Goal: Task Accomplishment & Management: Use online tool/utility

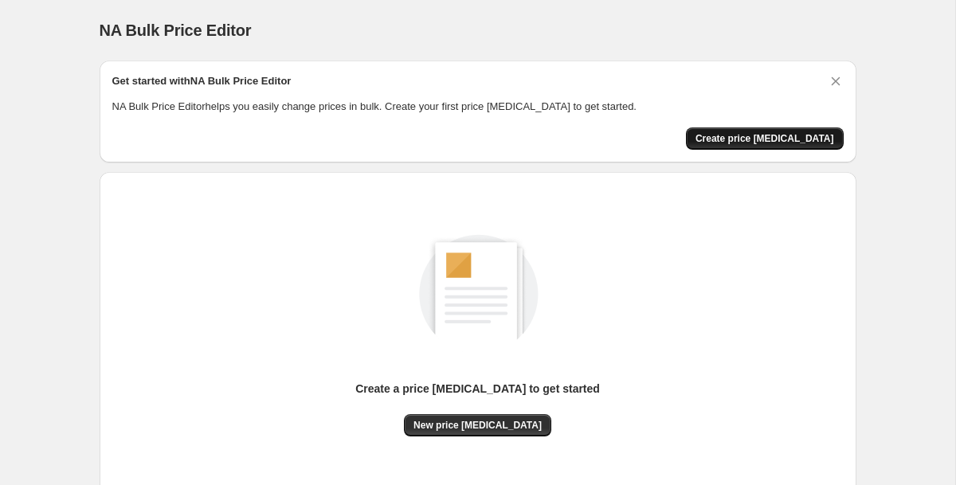
click at [794, 143] on span "Create price [MEDICAL_DATA]" at bounding box center [764, 138] width 139 height 13
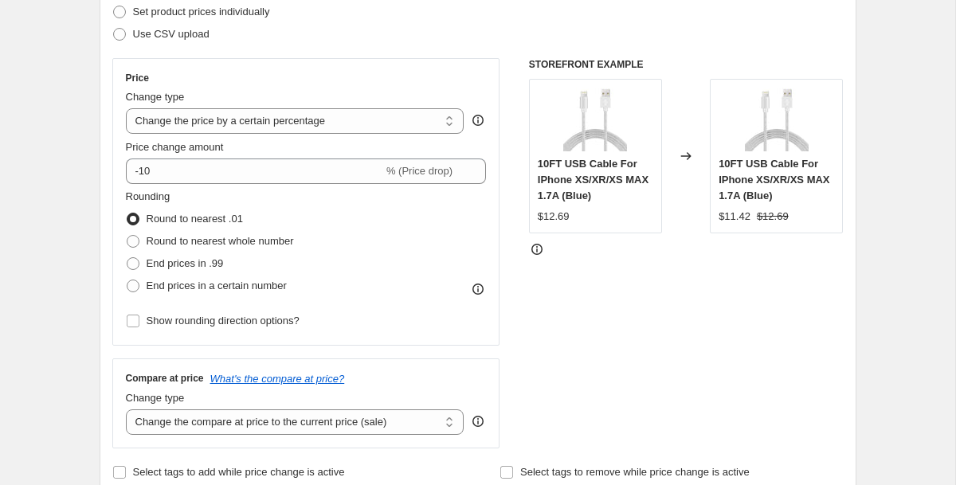
scroll to position [240, 0]
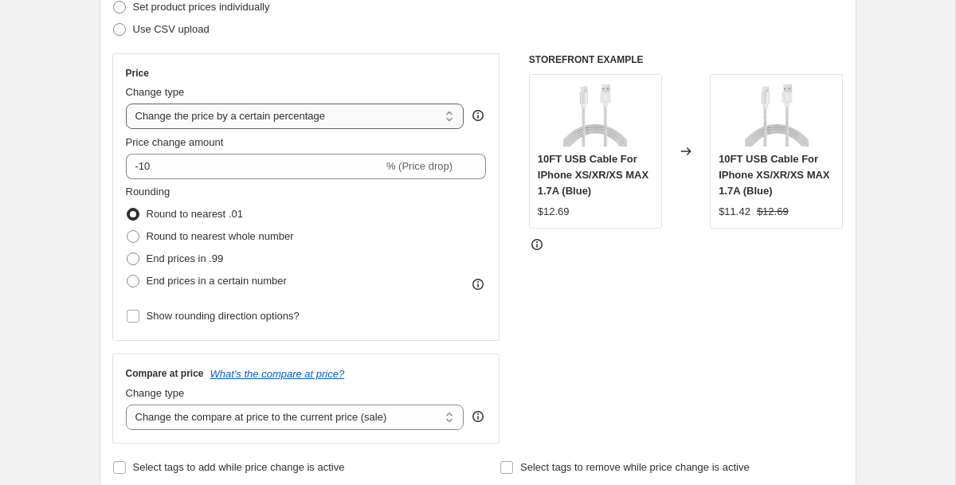
click at [362, 123] on select "Change the price to a certain amount Change the price by a certain amount Chang…" at bounding box center [295, 116] width 338 height 25
select select "to"
type input "80.00"
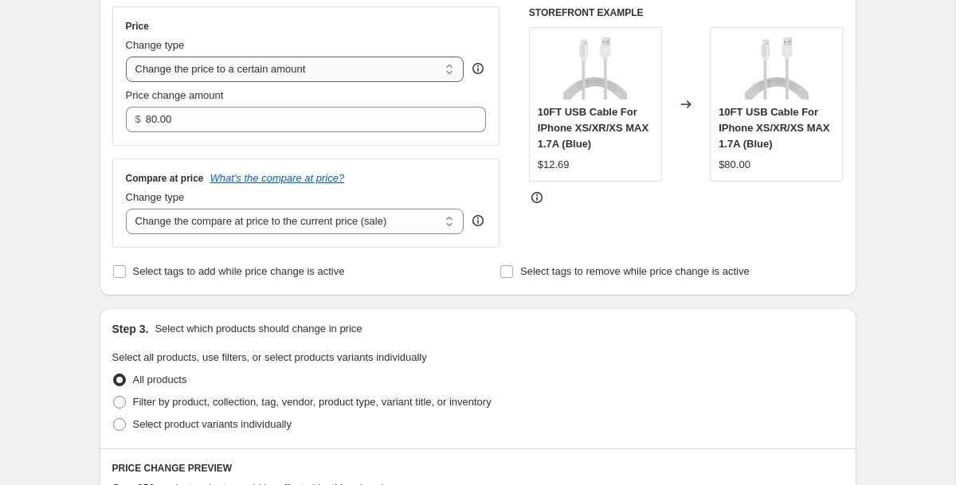
scroll to position [276, 0]
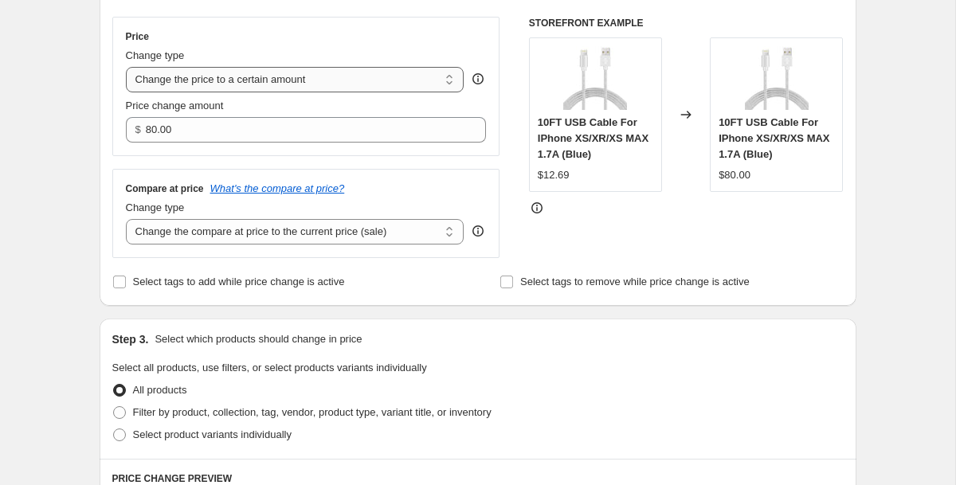
click at [351, 75] on select "Change the price to a certain amount Change the price by a certain amount Chang…" at bounding box center [295, 79] width 338 height 25
click at [311, 234] on select "Change the compare at price to the current price (sale) Change the compare at p…" at bounding box center [295, 231] width 338 height 25
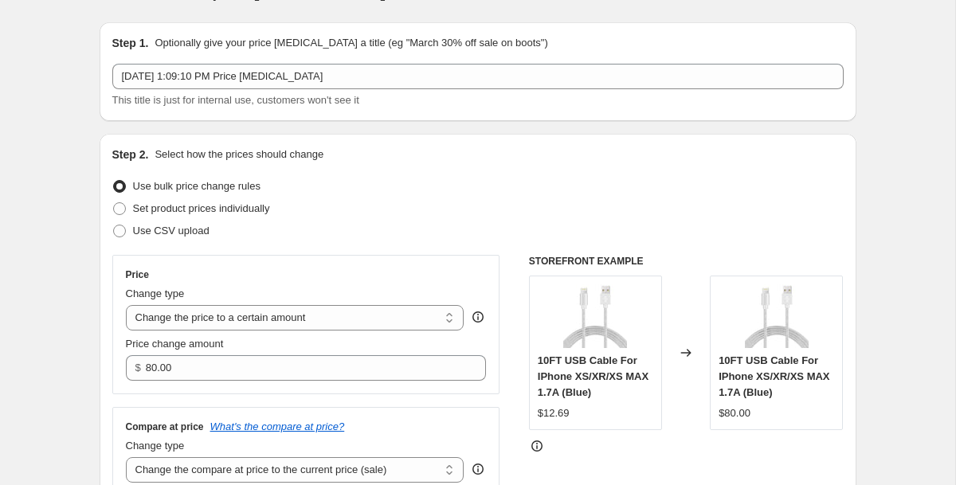
scroll to position [0, 0]
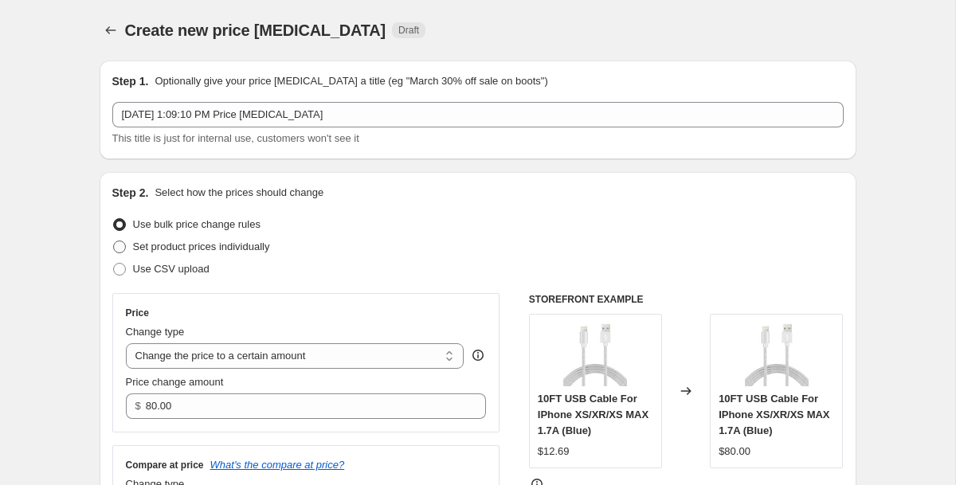
click at [202, 248] on span "Set product prices individually" at bounding box center [201, 246] width 137 height 12
click at [114, 241] on input "Set product prices individually" at bounding box center [113, 240] width 1 height 1
radio input "true"
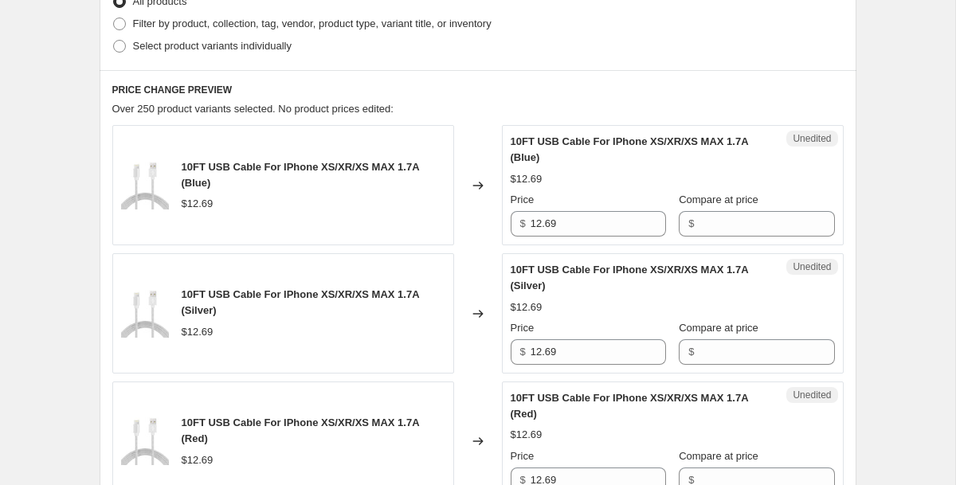
scroll to position [416, 0]
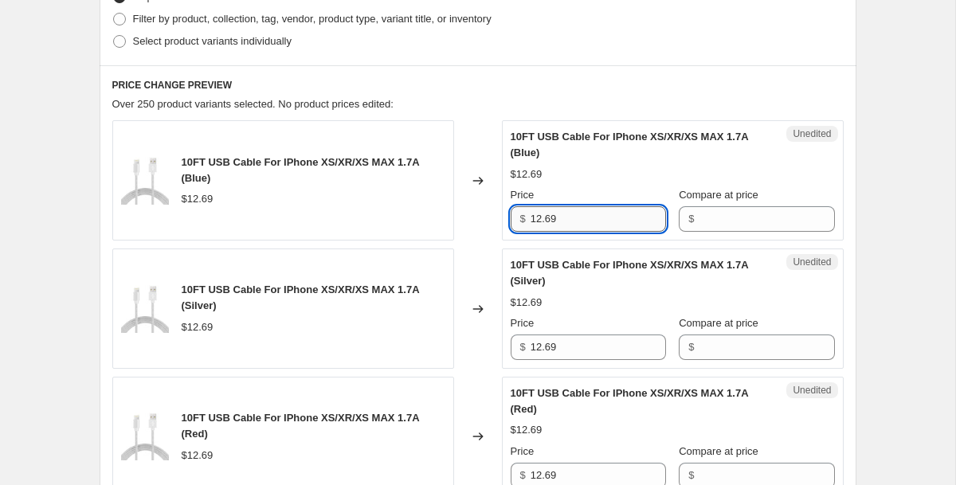
click at [569, 224] on input "12.69" at bounding box center [597, 218] width 135 height 25
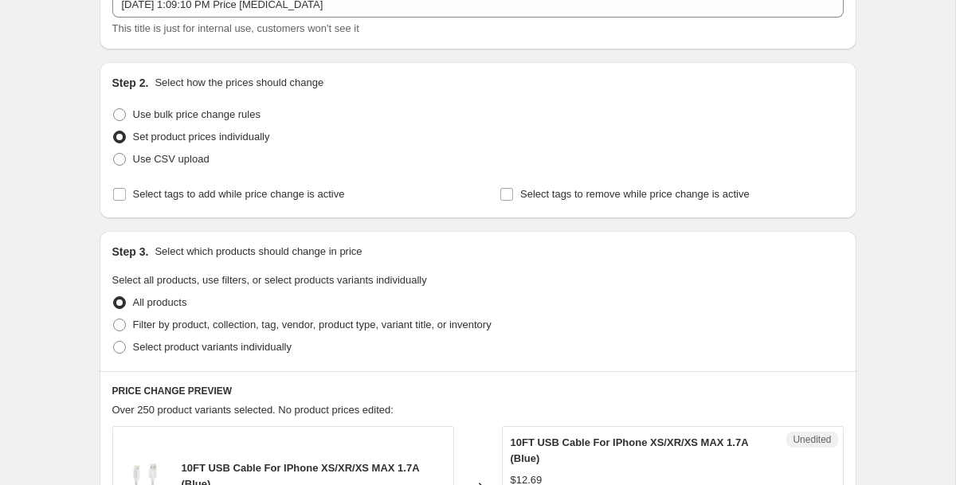
scroll to position [118, 0]
